Goal: Communication & Community: Ask a question

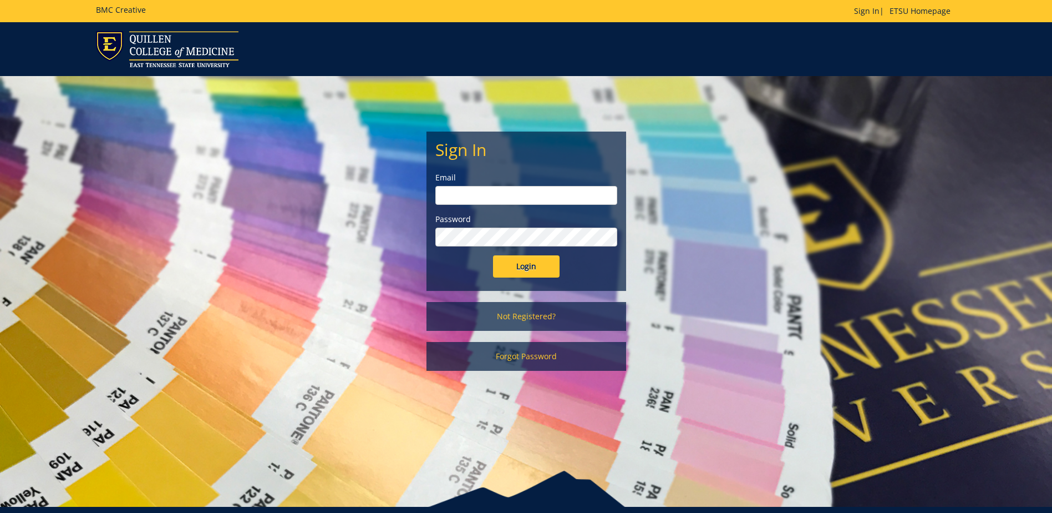
type input "[EMAIL_ADDRESS][DOMAIN_NAME]"
click at [506, 276] on input "Login" at bounding box center [526, 266] width 67 height 22
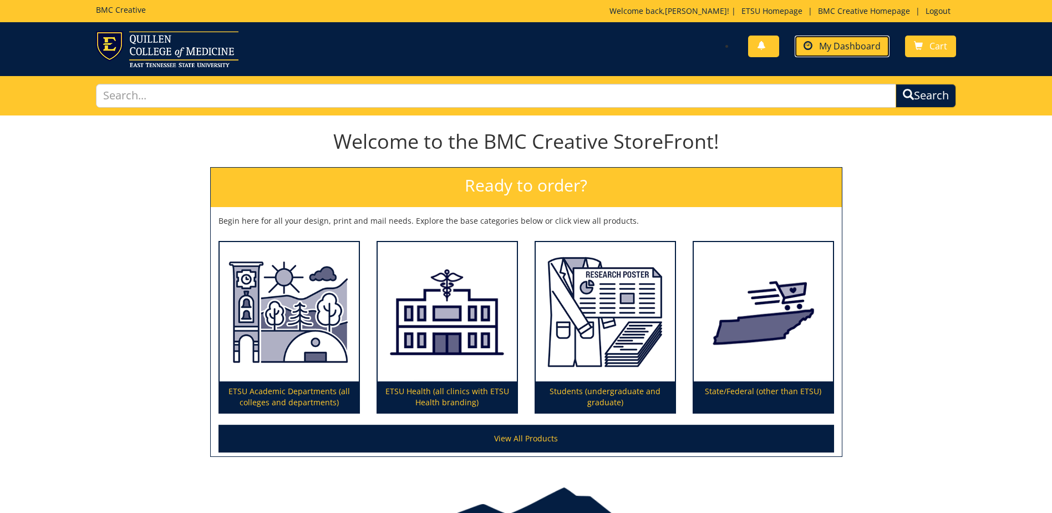
click at [844, 44] on span "My Dashboard" at bounding box center [850, 46] width 62 height 12
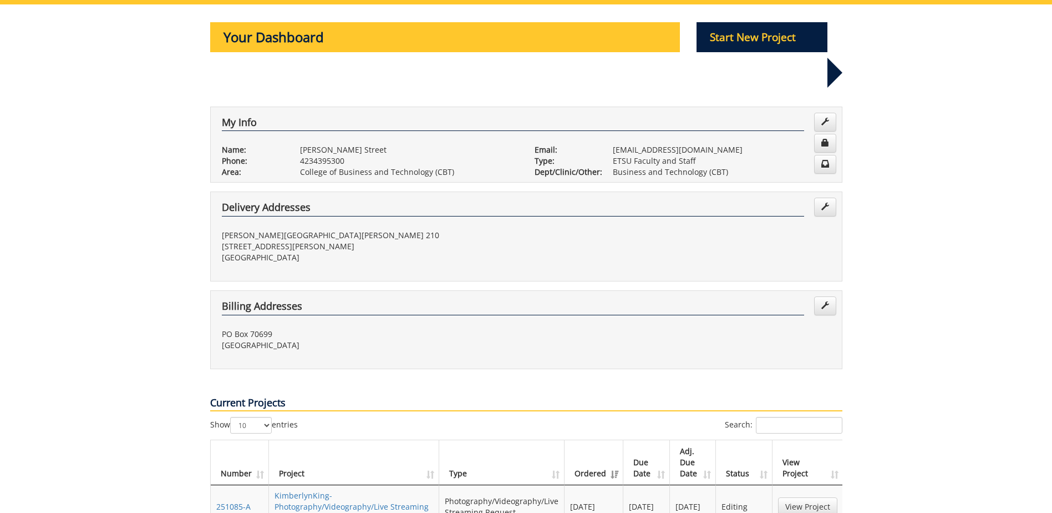
scroll to position [222, 0]
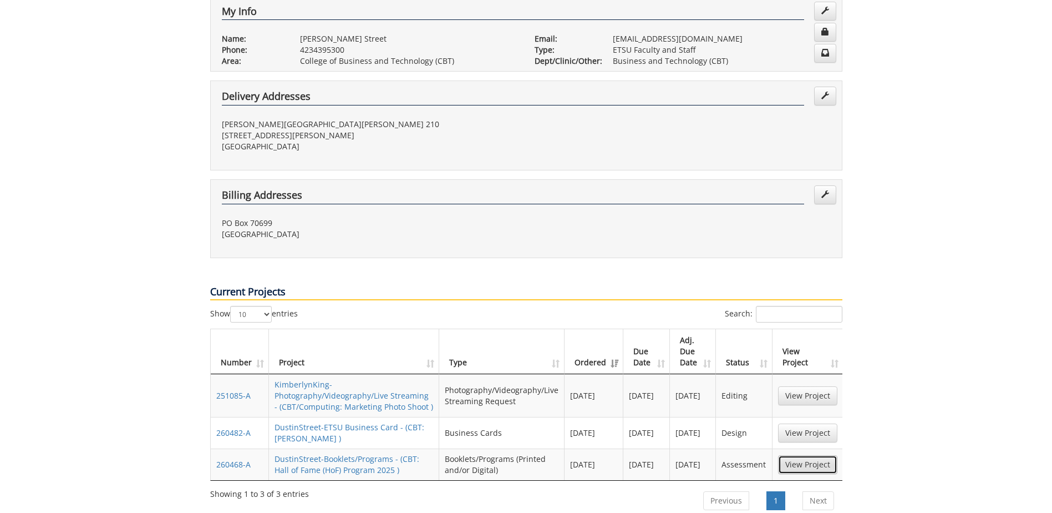
click at [824, 455] on link "View Project" at bounding box center [807, 464] width 59 height 19
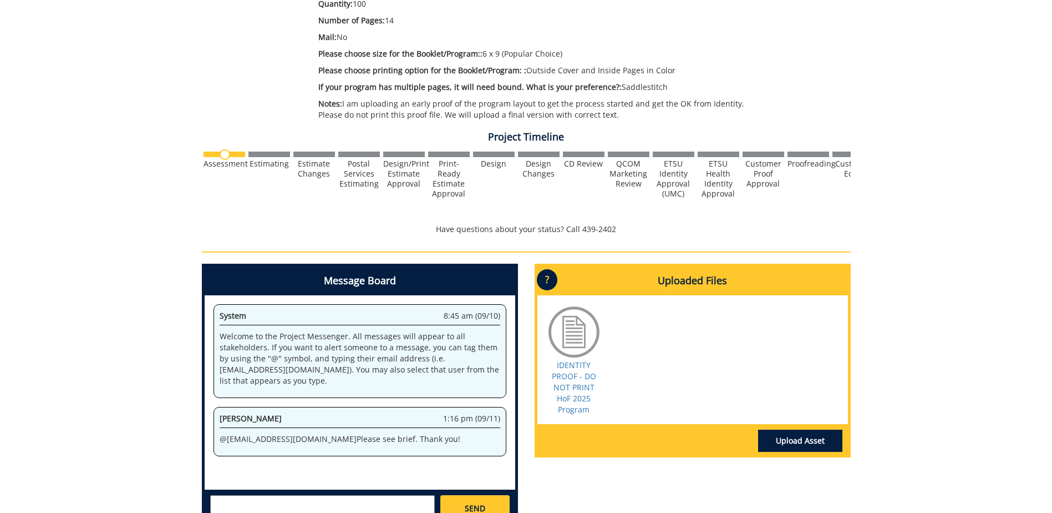
scroll to position [333, 0]
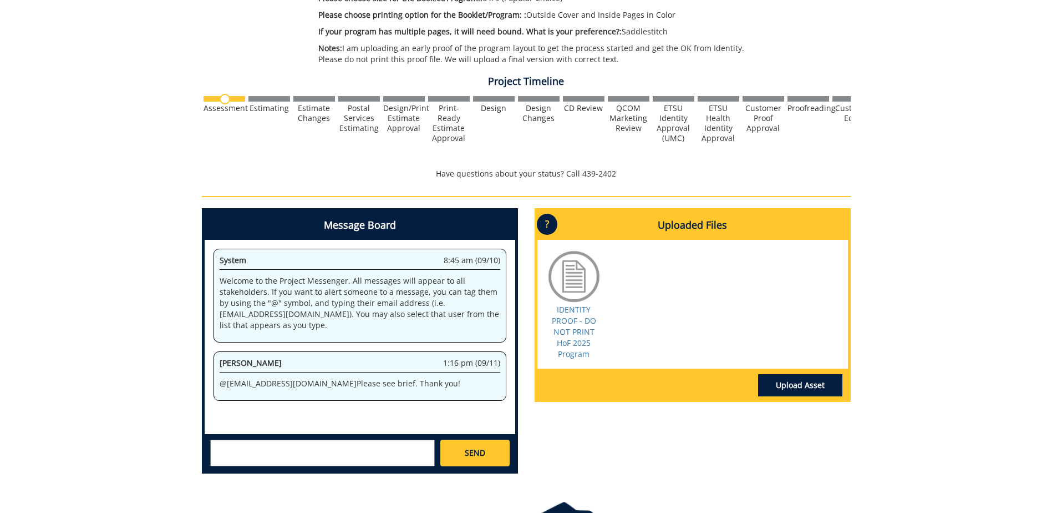
click at [253, 447] on textarea at bounding box center [322, 452] width 225 height 27
click at [376, 458] on textarea "@[EMAIL_ADDRESS][DOMAIN_NAME] @[EMAIL_ADDRESS][DOMAIN_NAME] Do we have an updat…" at bounding box center [322, 452] width 225 height 27
type textarea "@[EMAIL_ADDRESS][DOMAIN_NAME] @[EMAIL_ADDRESS][DOMAIN_NAME] Do we have an updat…"
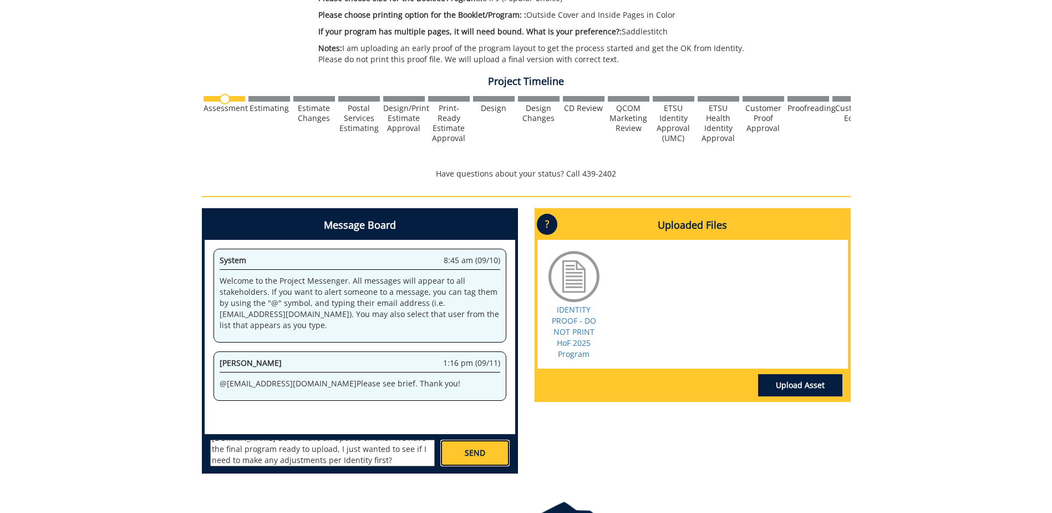
click at [459, 446] on link "SEND" at bounding box center [474, 452] width 69 height 27
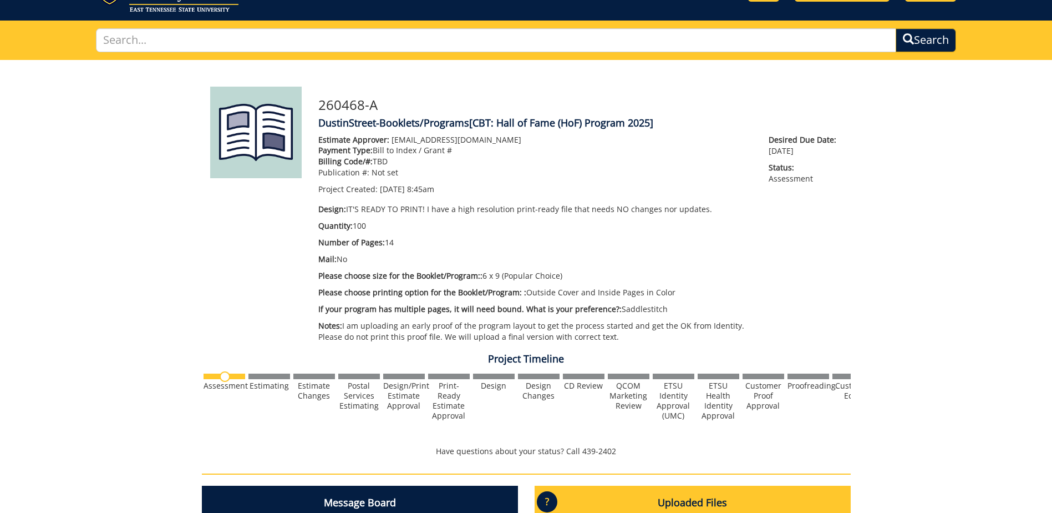
scroll to position [0, 0]
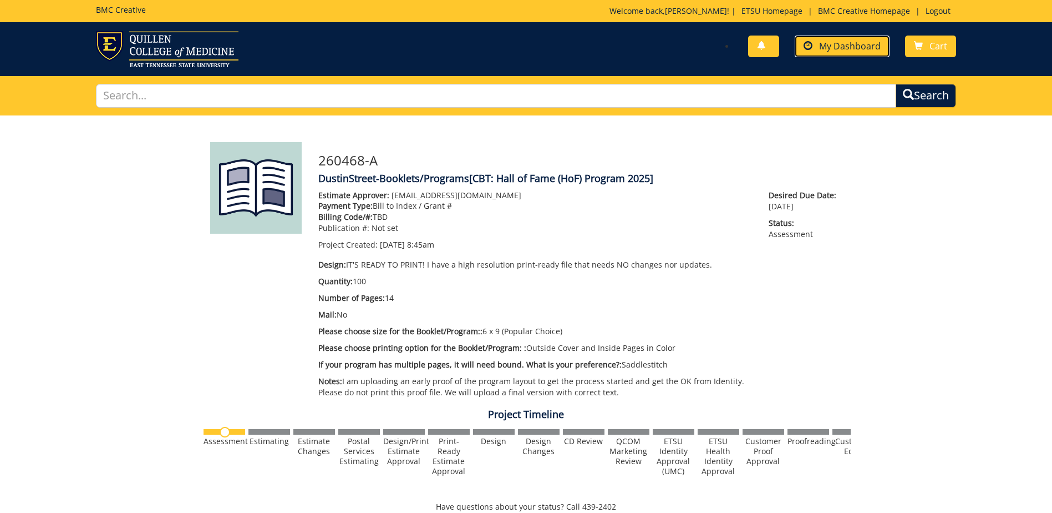
click at [881, 45] on span "My Dashboard" at bounding box center [850, 46] width 62 height 12
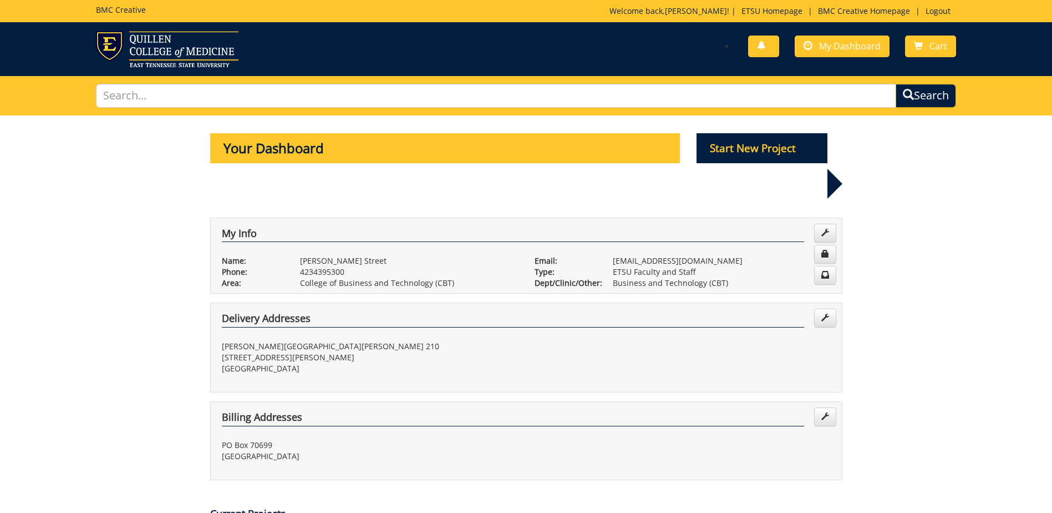
scroll to position [333, 0]
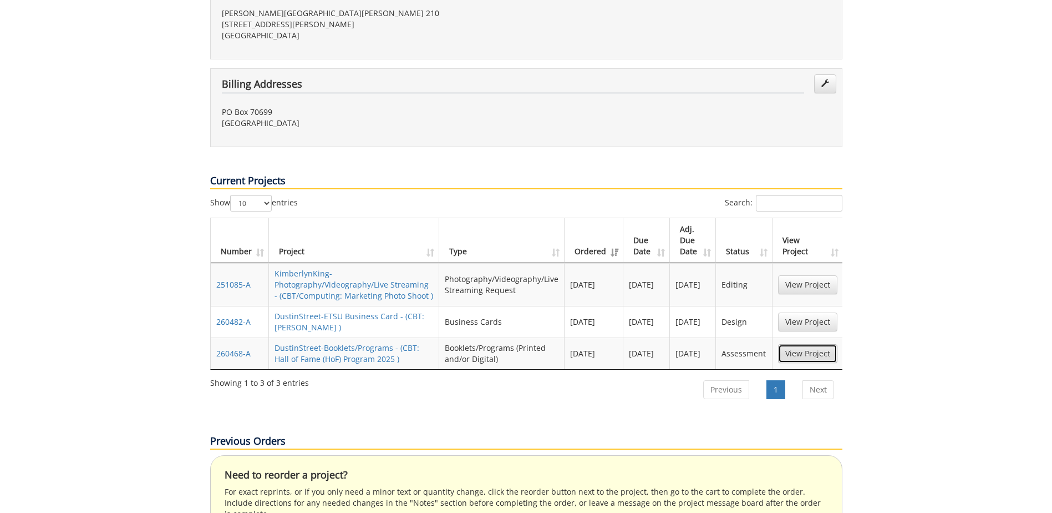
click at [813, 344] on link "View Project" at bounding box center [807, 353] width 59 height 19
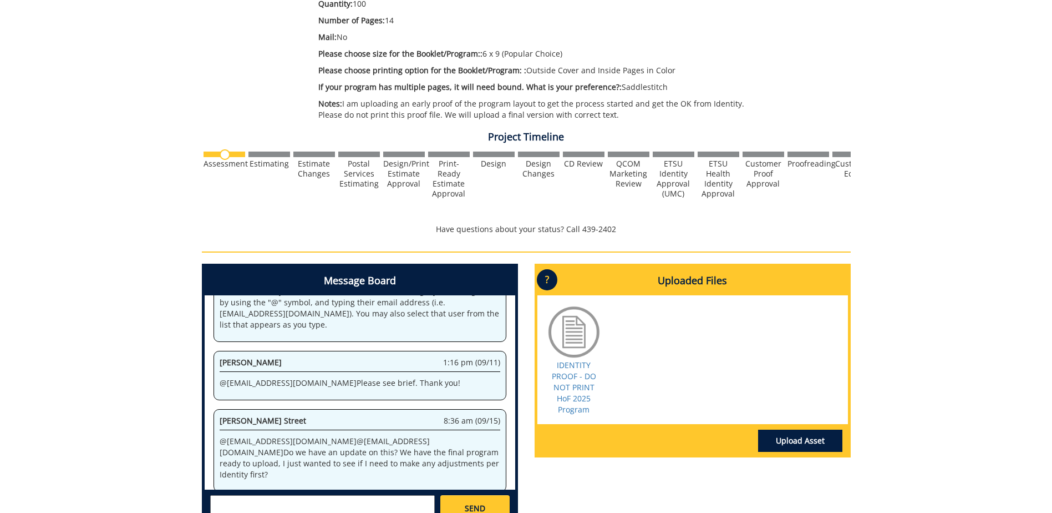
scroll to position [410, 0]
